Goal: Information Seeking & Learning: Learn about a topic

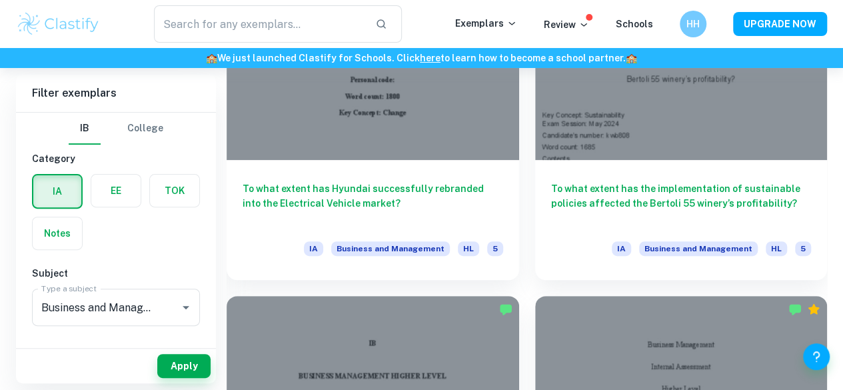
scroll to position [2668, 0]
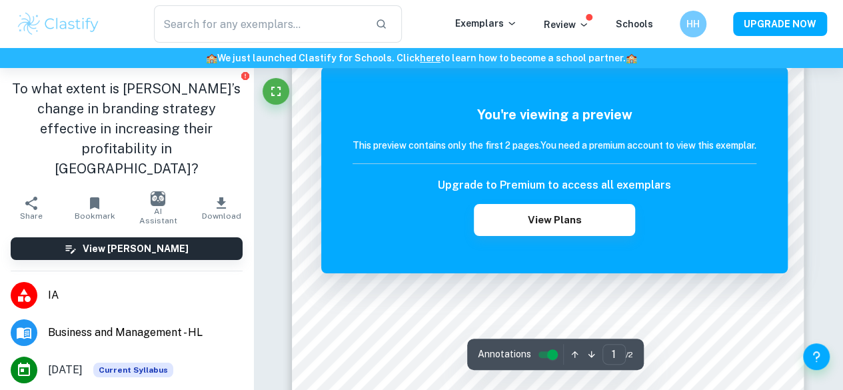
scroll to position [108, 0]
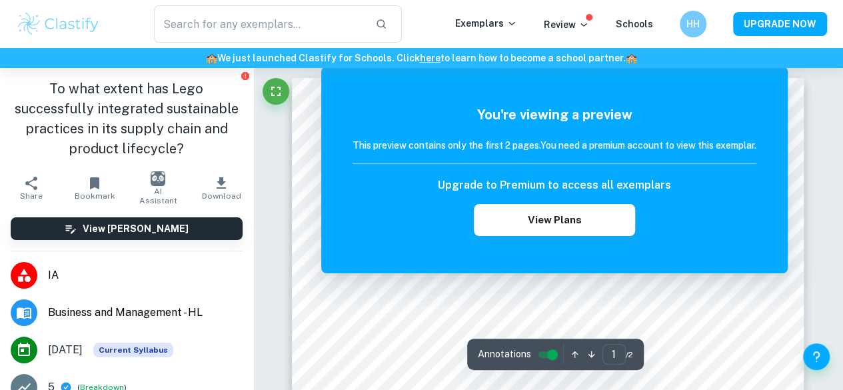
scroll to position [5, 0]
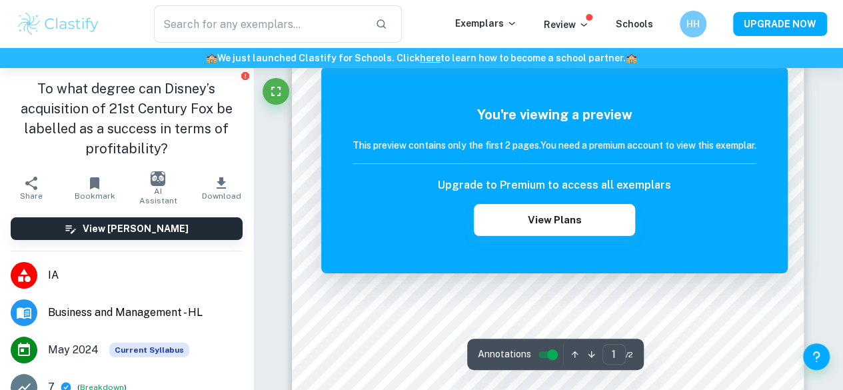
scroll to position [306, 0]
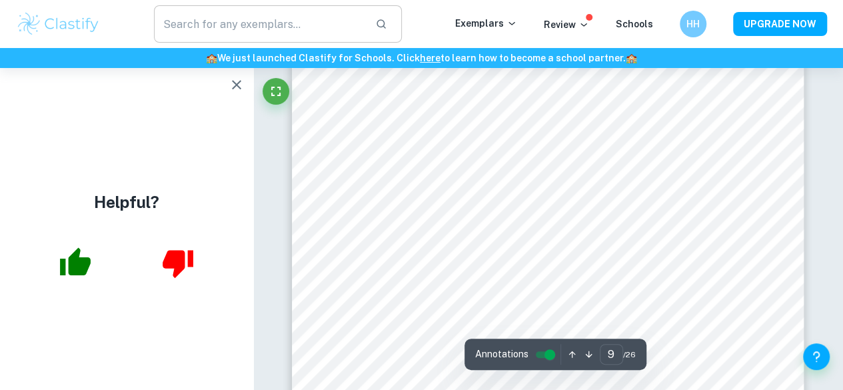
scroll to position [5642, 0]
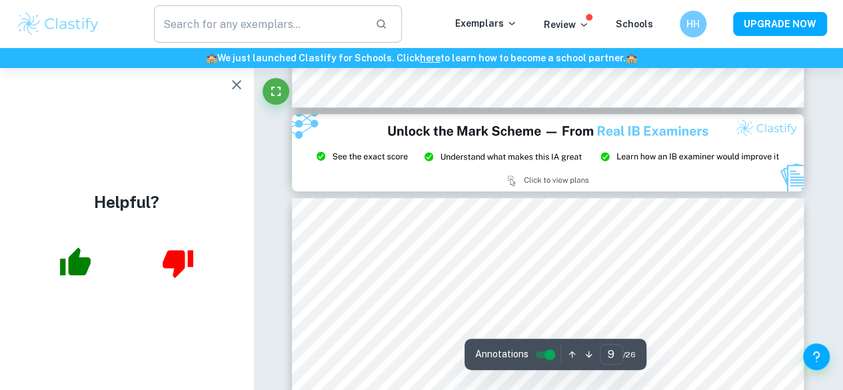
type input "8"
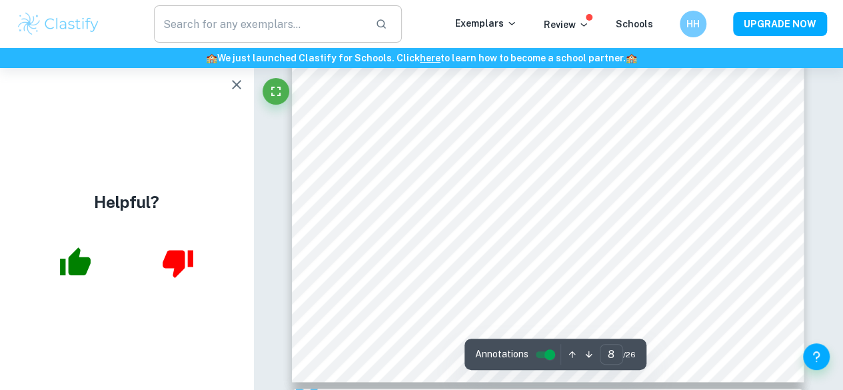
scroll to position [5203, 0]
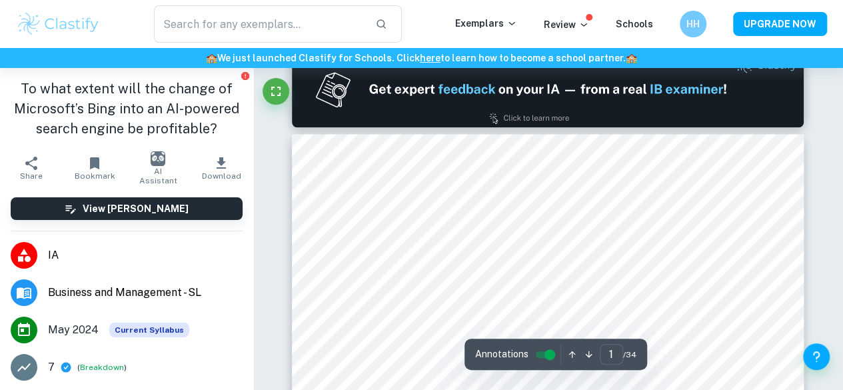
type input "2"
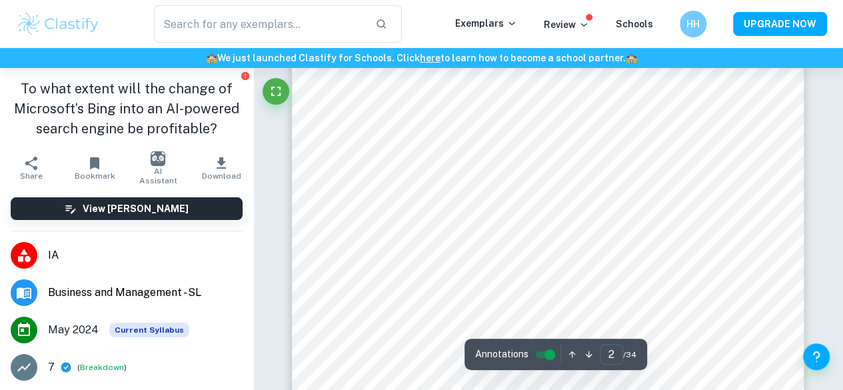
scroll to position [928, 0]
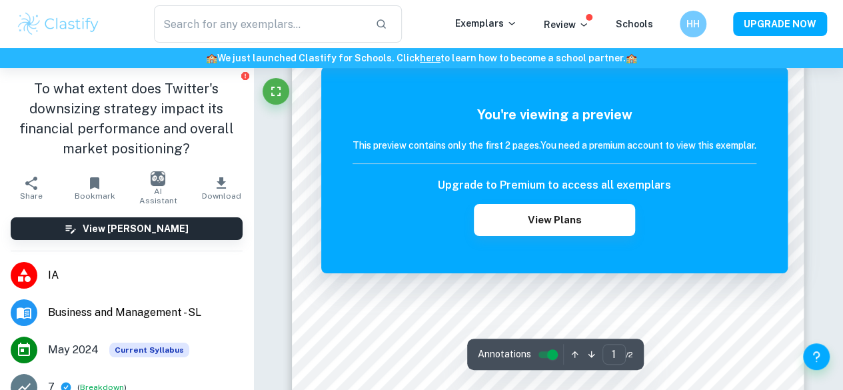
scroll to position [66, 0]
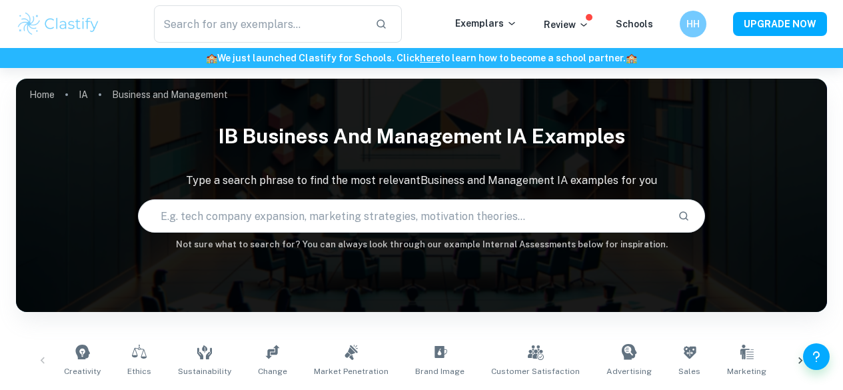
scroll to position [389, 0]
